Goal: Browse casually

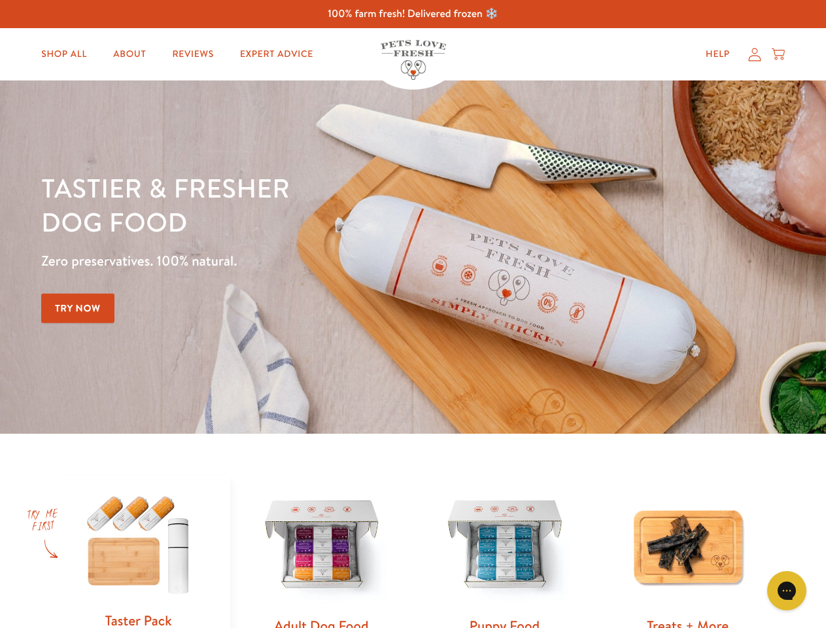
click at [413, 314] on div "Tastier & fresher dog food Zero preservatives. 100% natural. Try Now" at bounding box center [289, 257] width 496 height 173
click at [787, 591] on icon "Gorgias live chat" at bounding box center [787, 590] width 12 height 12
